Goal: Find contact information: Find contact information

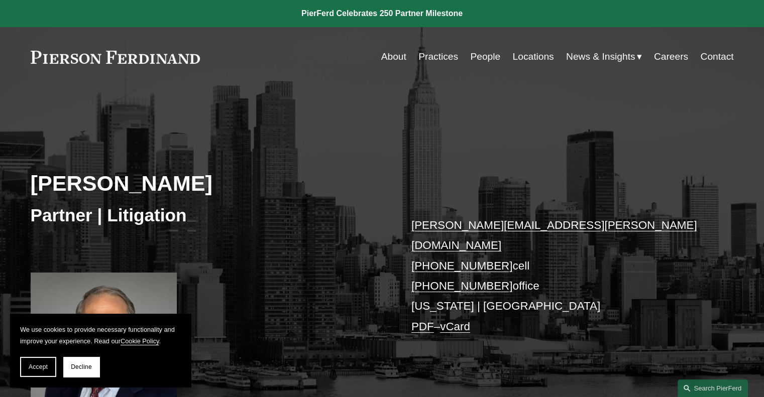
click at [47, 362] on button "Accept" at bounding box center [38, 367] width 36 height 20
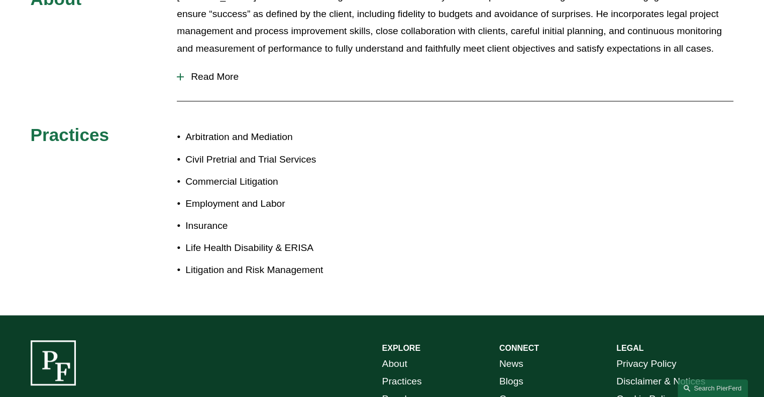
scroll to position [646, 0]
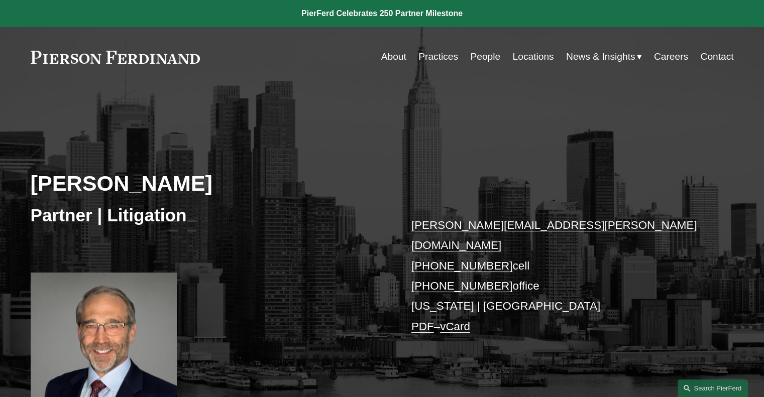
click at [727, 58] on link "Contact" at bounding box center [716, 56] width 33 height 19
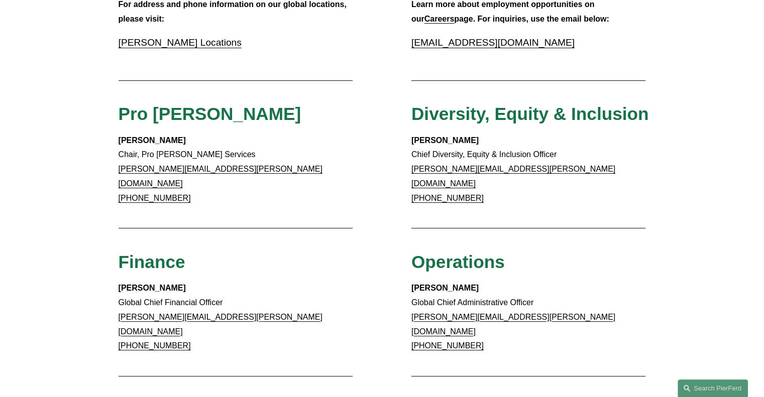
scroll to position [201, 0]
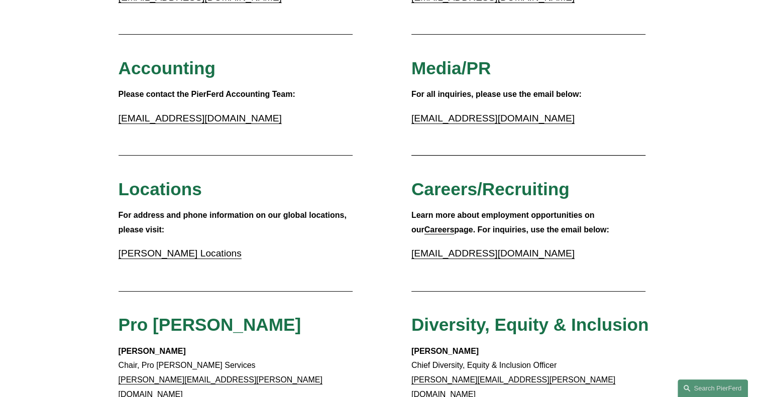
click at [178, 252] on link "Pierson Ferdinand Locations" at bounding box center [180, 253] width 123 height 11
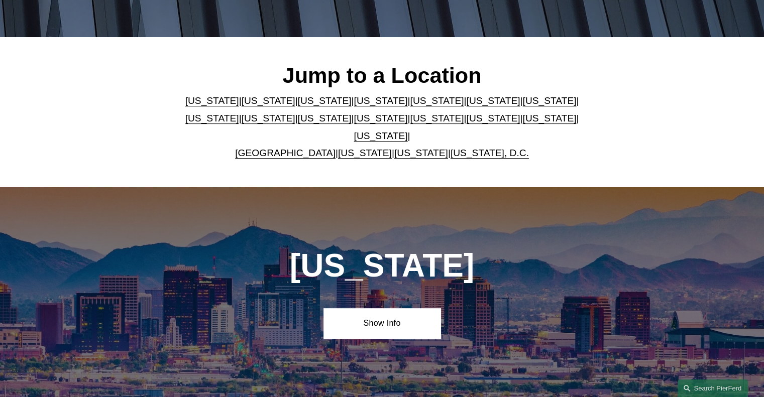
scroll to position [251, 0]
click at [298, 124] on link "[US_STATE]" at bounding box center [325, 118] width 54 height 11
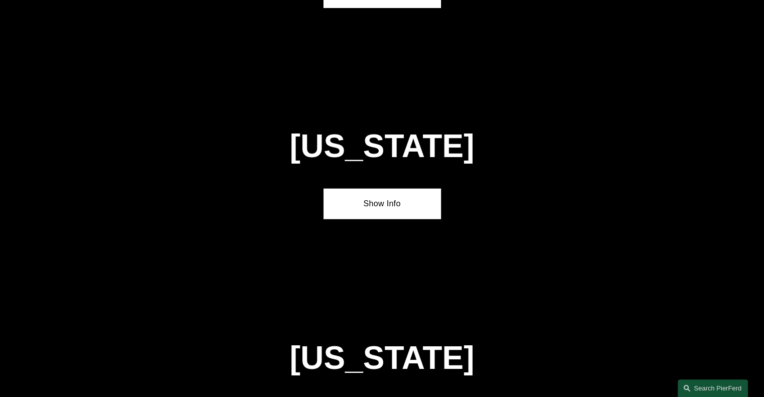
scroll to position [2335, 0]
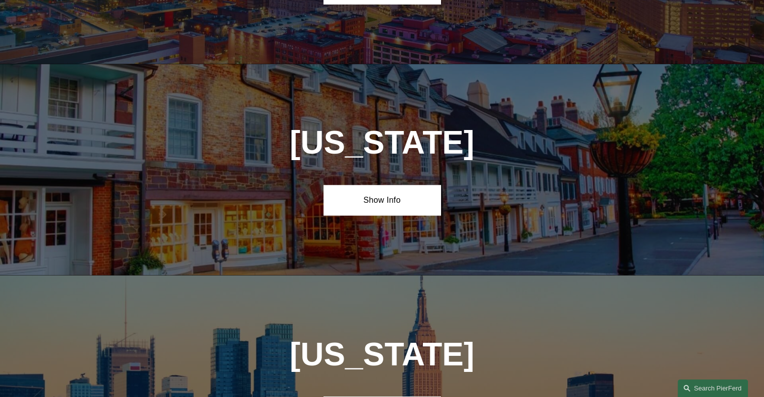
click at [381, 185] on link "Show Info" at bounding box center [382, 200] width 117 height 30
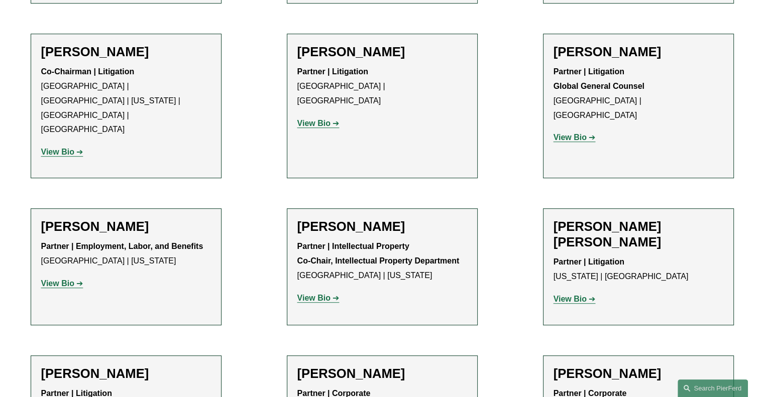
scroll to position [754, 0]
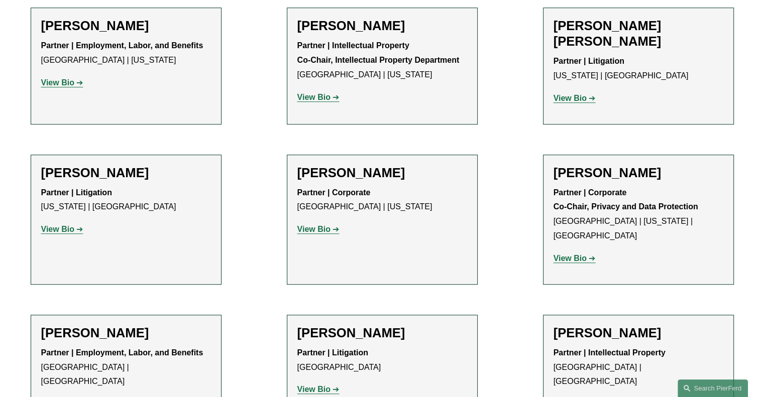
click at [72, 225] on strong "View Bio" at bounding box center [57, 229] width 33 height 9
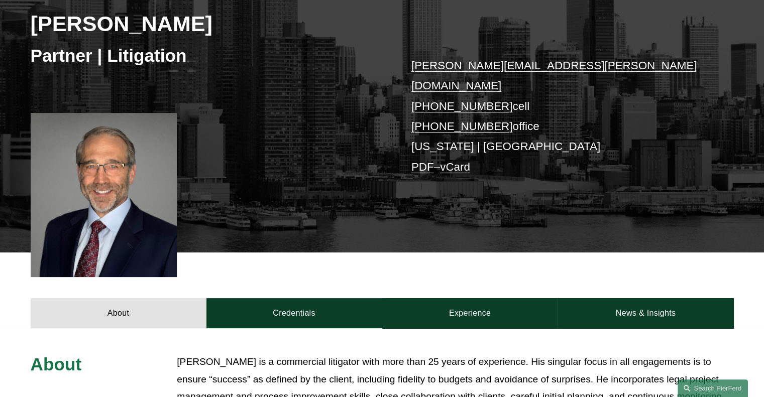
scroll to position [50, 0]
